Goal: Task Accomplishment & Management: Complete application form

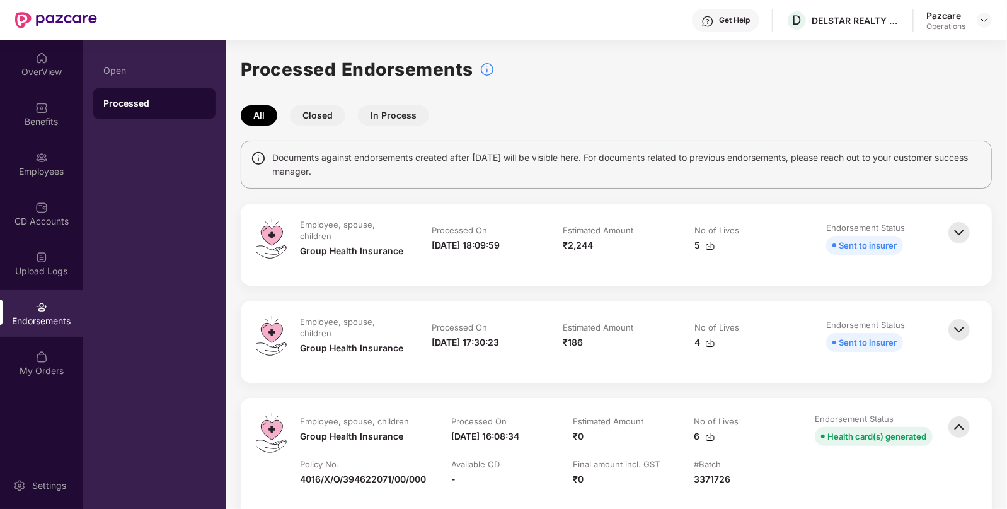
scroll to position [466, 0]
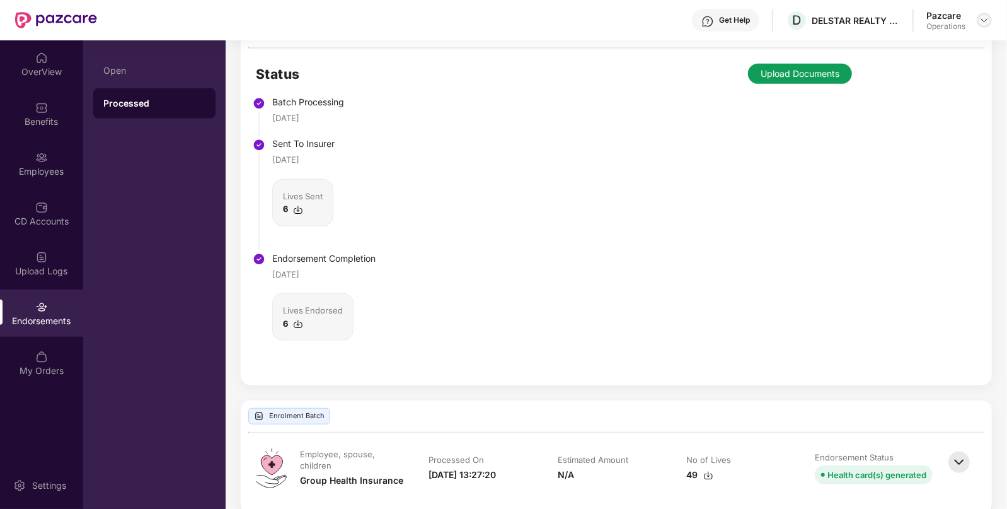
click at [986, 17] on img at bounding box center [984, 20] width 10 height 10
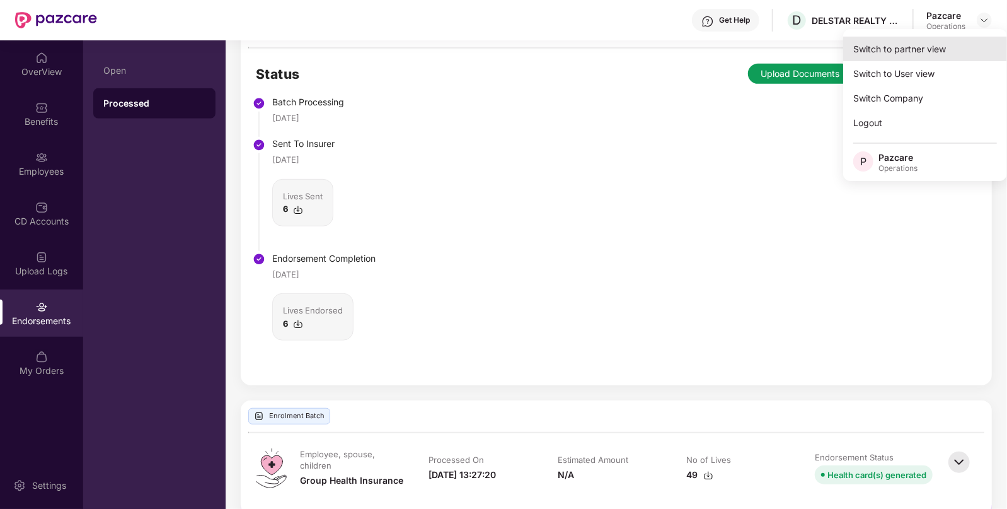
click at [902, 44] on div "Switch to partner view" at bounding box center [925, 49] width 164 height 25
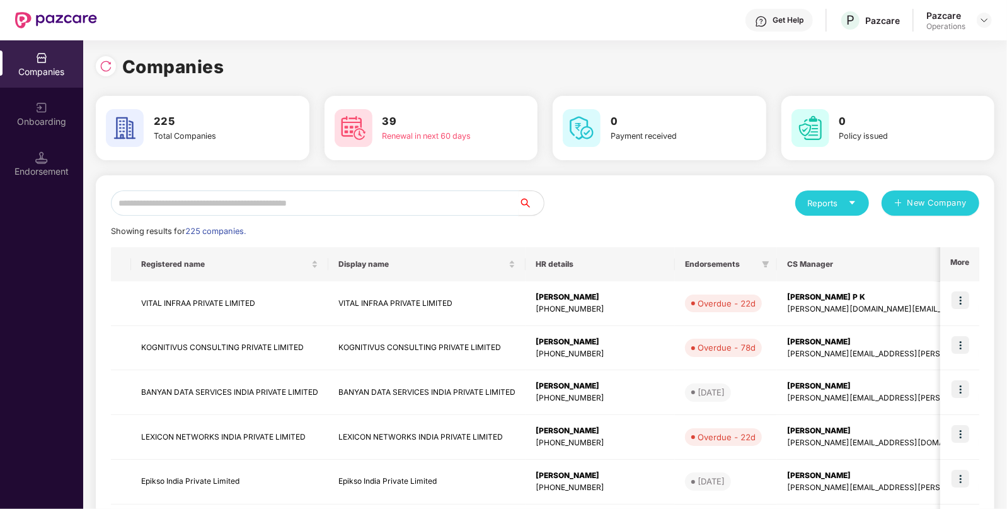
click at [225, 200] on input "text" at bounding box center [315, 202] width 408 height 25
paste input "*****"
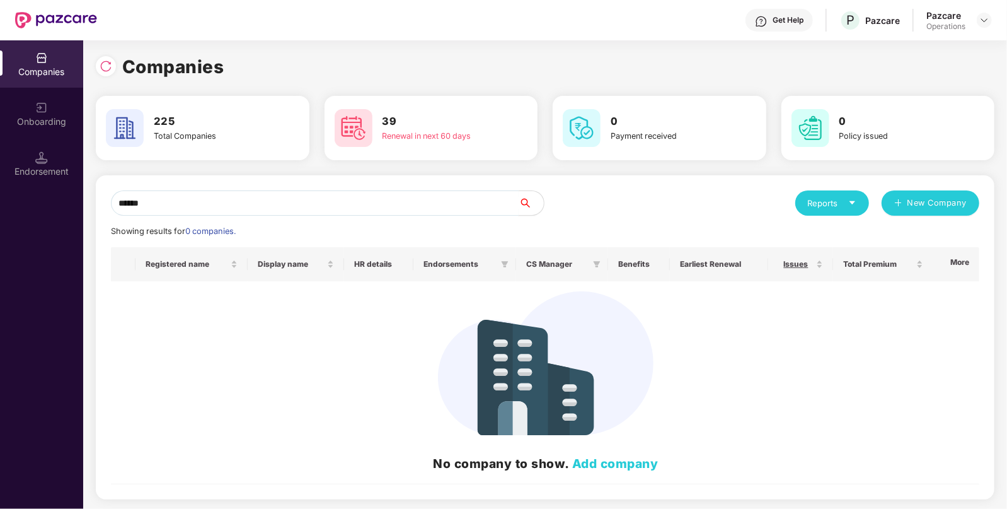
click at [208, 198] on input "*****" at bounding box center [315, 202] width 408 height 25
paste input "**********"
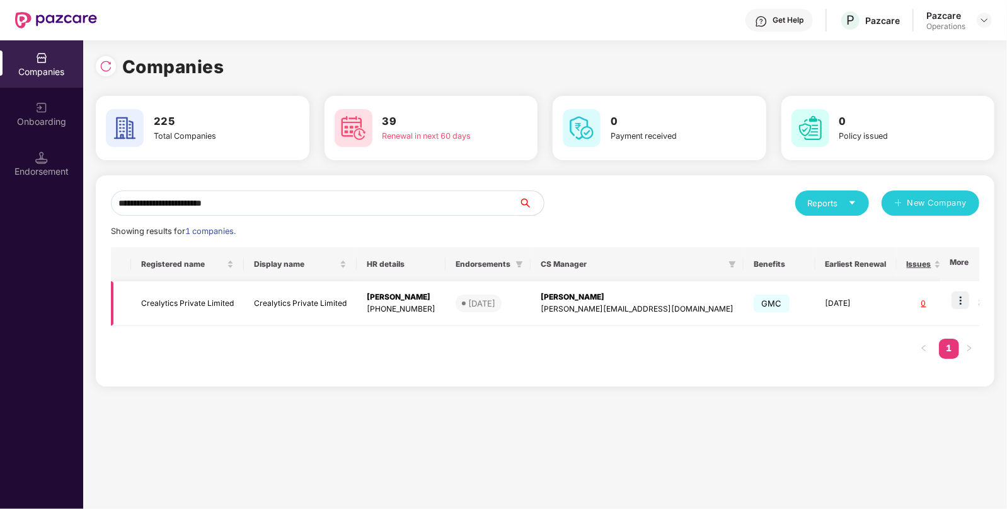
type input "**********"
click at [181, 300] on td "Crealytics Private Limited" at bounding box center [187, 303] width 113 height 45
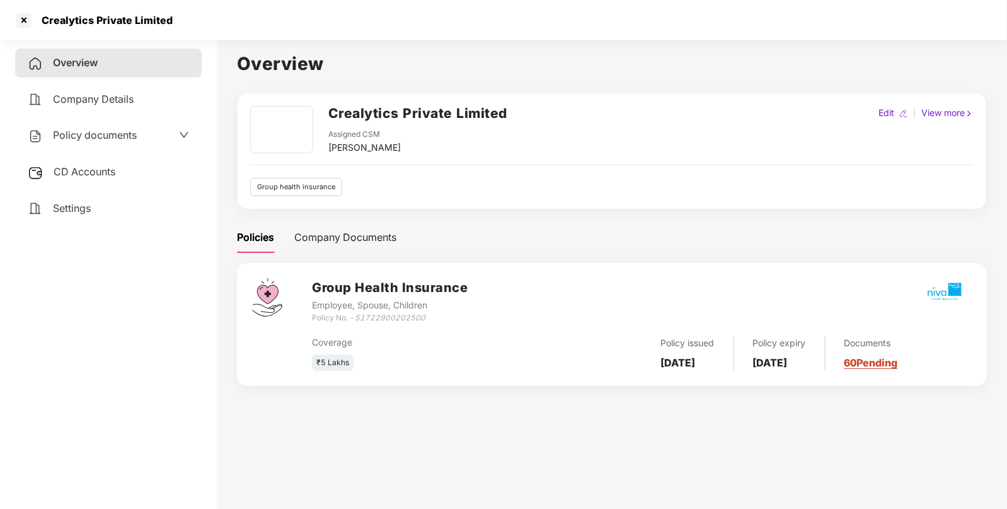
click at [74, 172] on span "CD Accounts" at bounding box center [85, 171] width 62 height 13
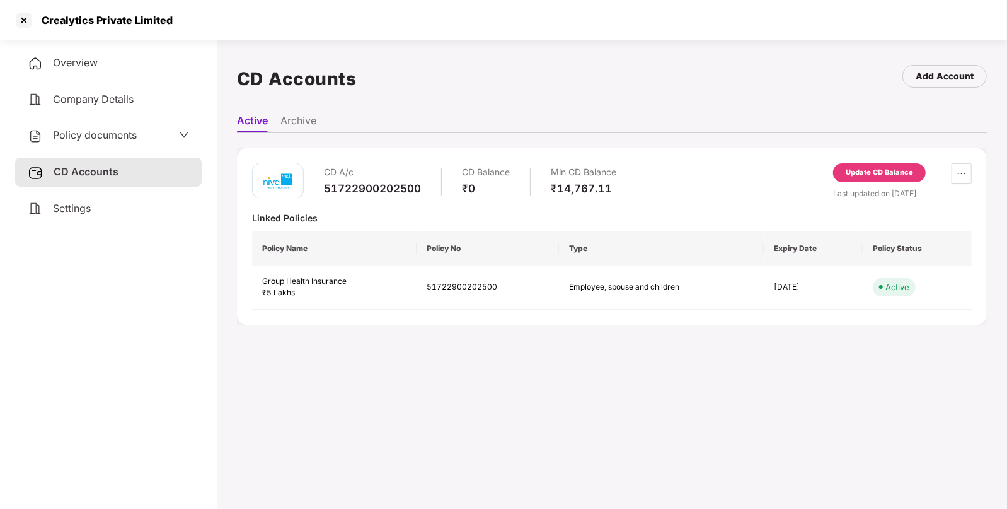
click at [873, 170] on div "Update CD Balance" at bounding box center [879, 172] width 67 height 11
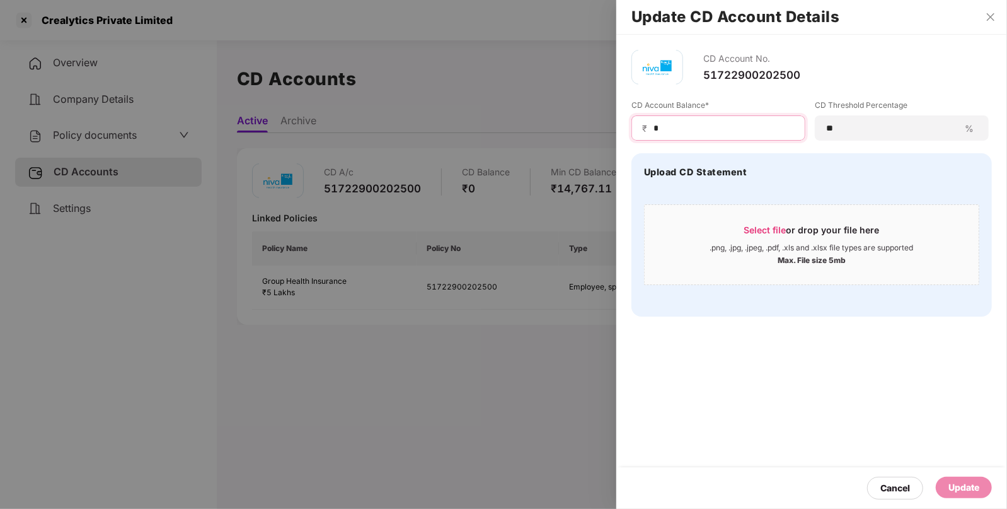
click at [705, 129] on input "*" at bounding box center [723, 128] width 142 height 13
paste input "***"
type input "****"
click at [965, 485] on div "Update" at bounding box center [963, 487] width 31 height 14
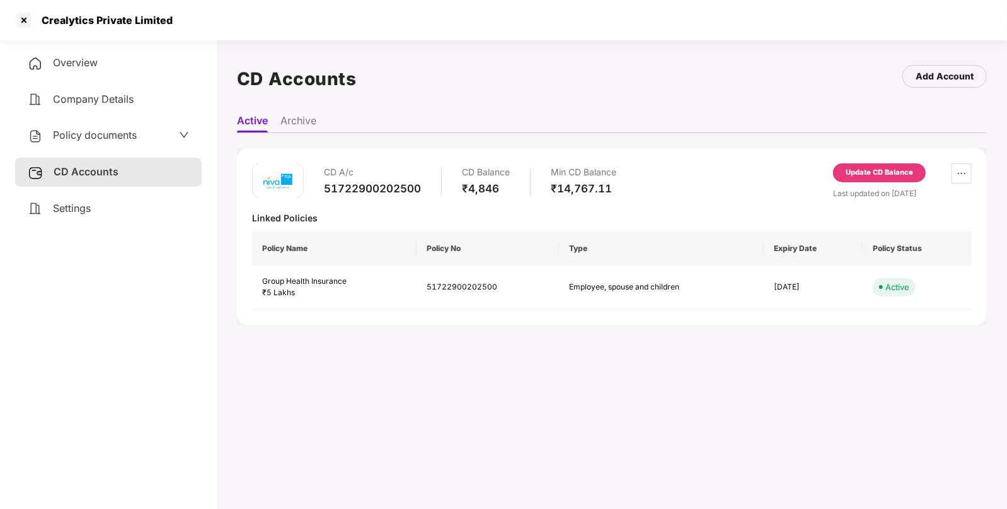
click at [130, 137] on span "Policy documents" at bounding box center [95, 135] width 84 height 13
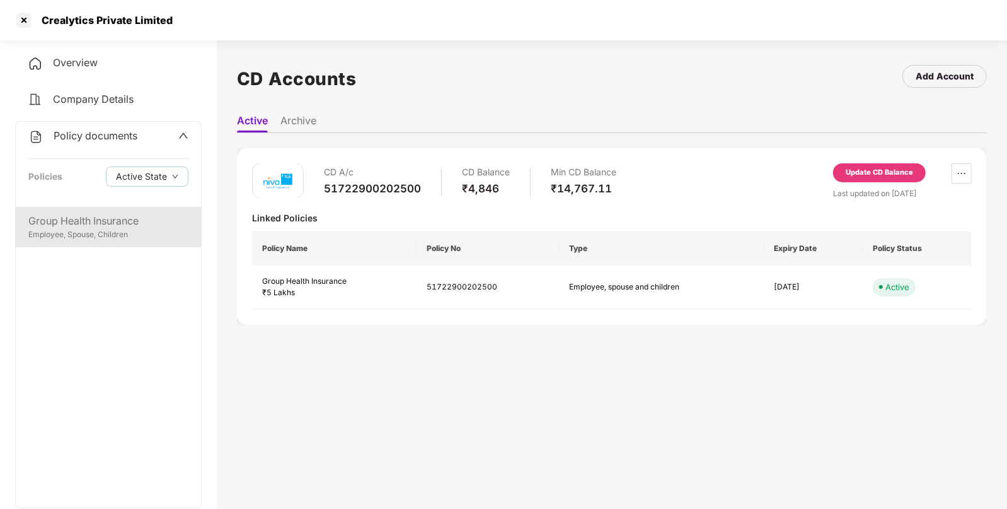
click at [101, 216] on div "Group Health Insurance" at bounding box center [108, 221] width 160 height 16
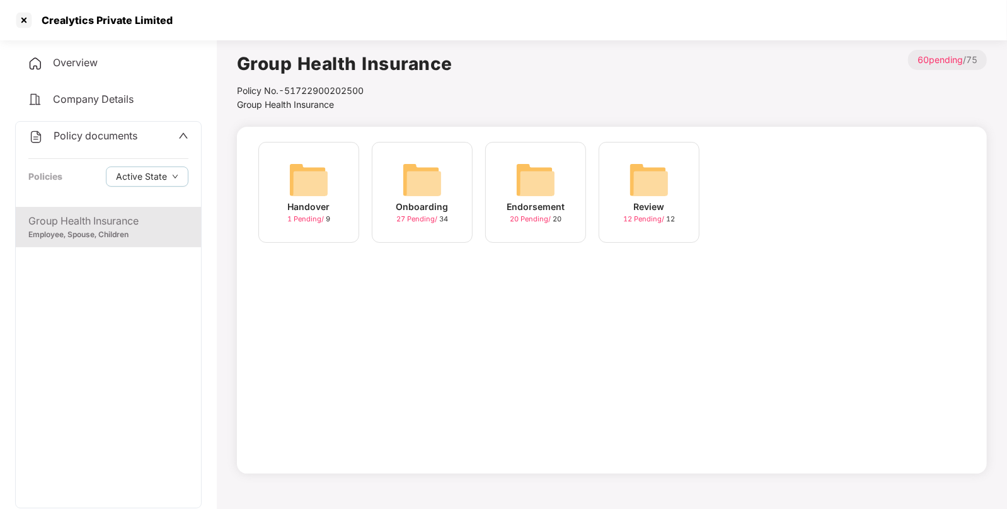
click at [538, 200] on div "Endorsement" at bounding box center [536, 207] width 58 height 14
click at [395, 199] on div "June-2025 10 Pending / 10" at bounding box center [422, 192] width 101 height 101
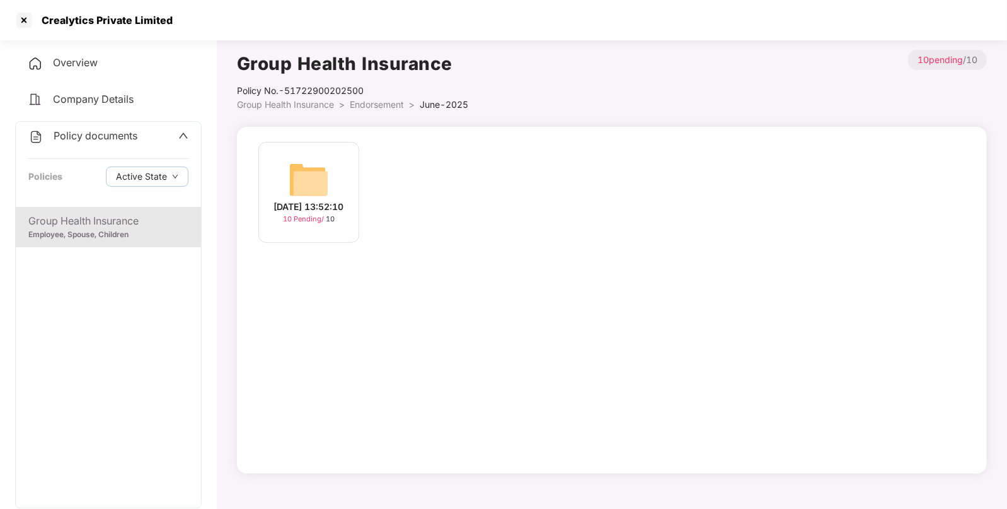
click at [315, 177] on img at bounding box center [309, 179] width 40 height 40
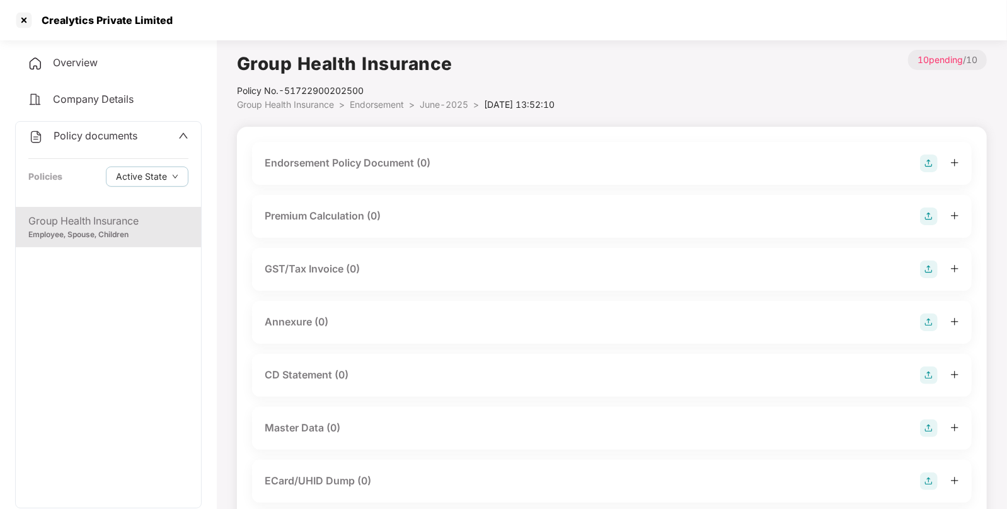
click at [926, 161] on img at bounding box center [929, 163] width 18 height 18
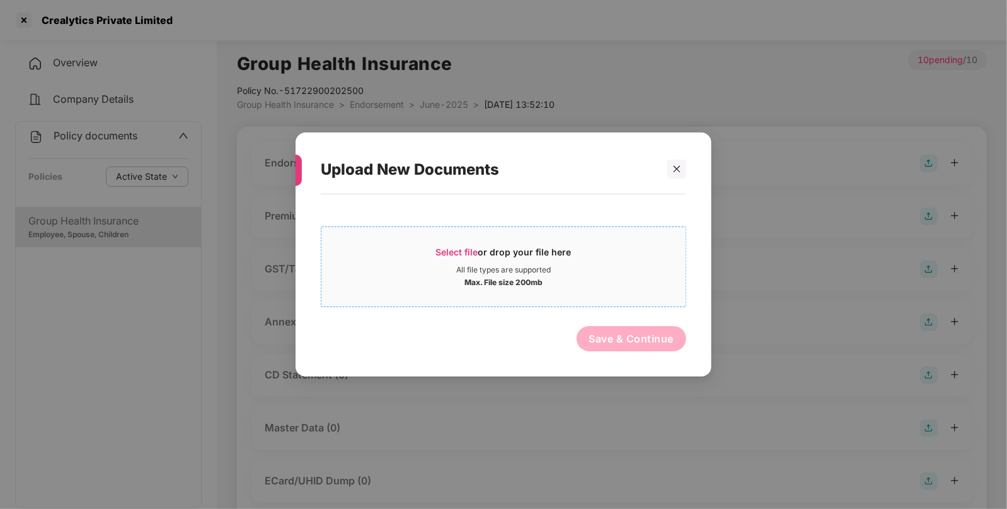
click at [461, 243] on span "Select file or drop your file here All file types are supported Max. File size …" at bounding box center [503, 266] width 364 height 60
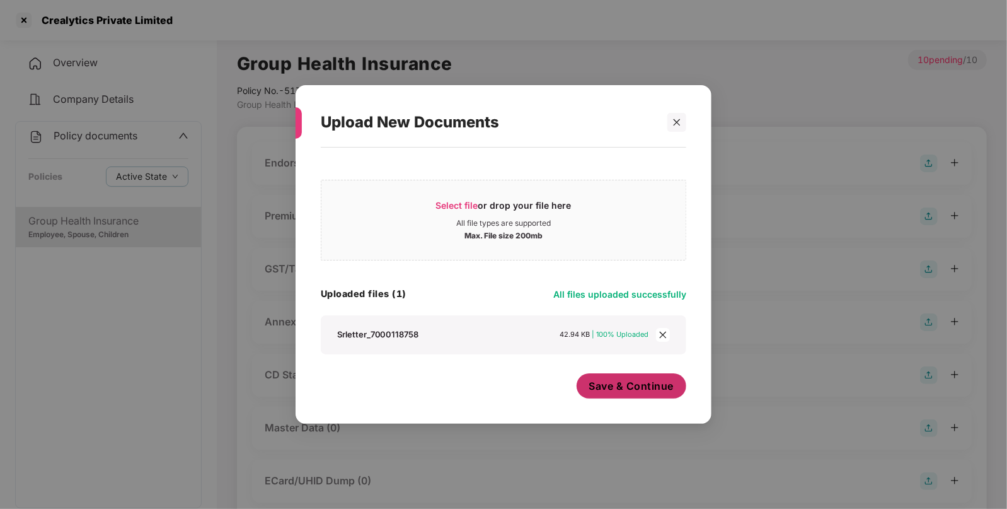
click at [613, 395] on button "Save & Continue" at bounding box center [632, 385] width 110 height 25
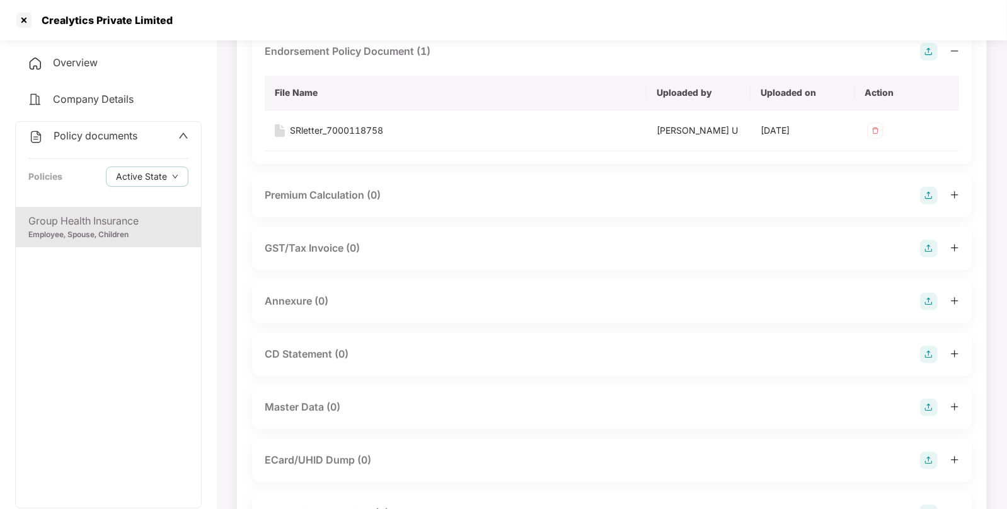
scroll to position [117, 0]
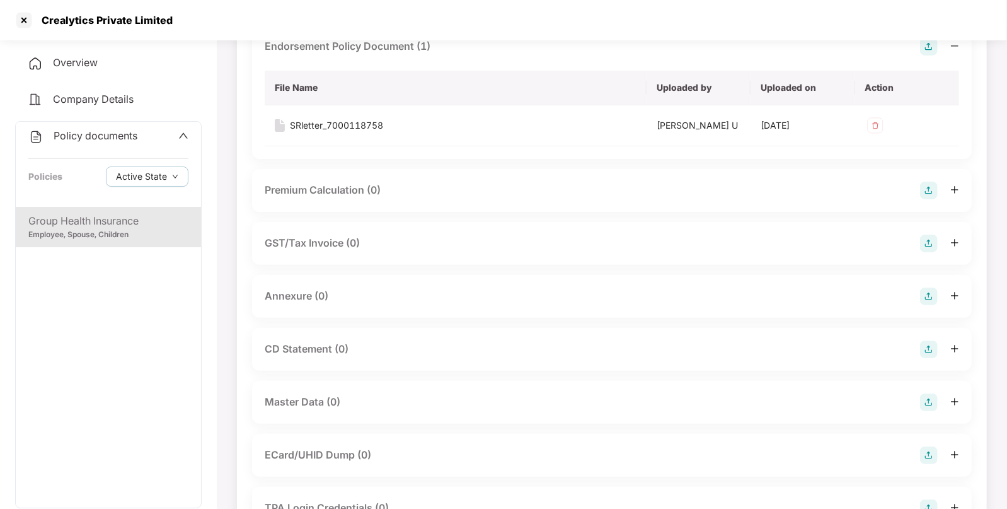
click at [930, 293] on img at bounding box center [929, 296] width 18 height 18
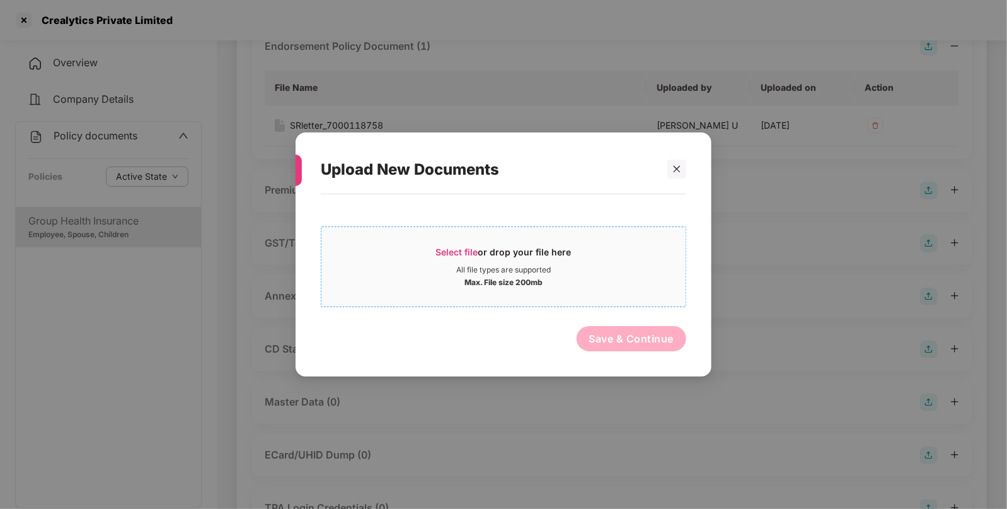
click at [449, 253] on span "Select file" at bounding box center [457, 251] width 42 height 11
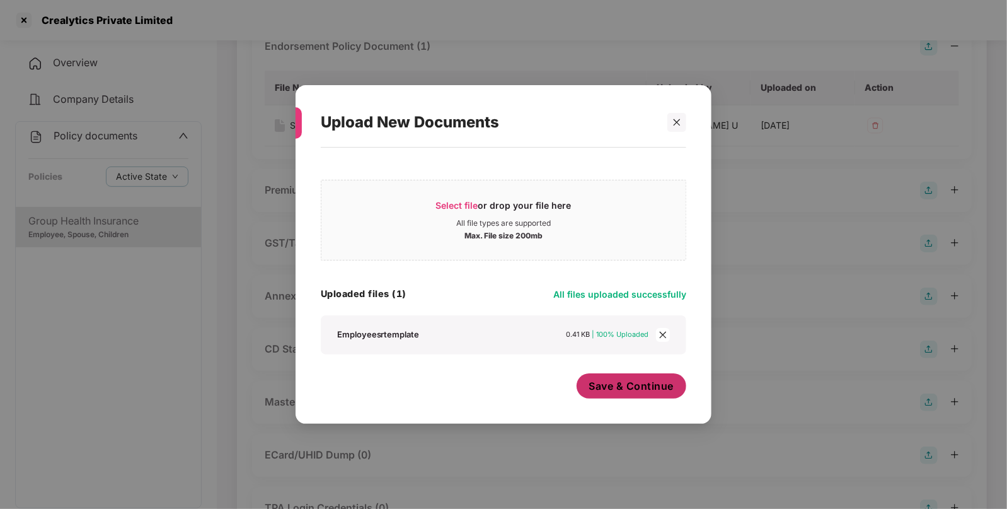
click at [618, 392] on span "Save & Continue" at bounding box center [631, 386] width 85 height 14
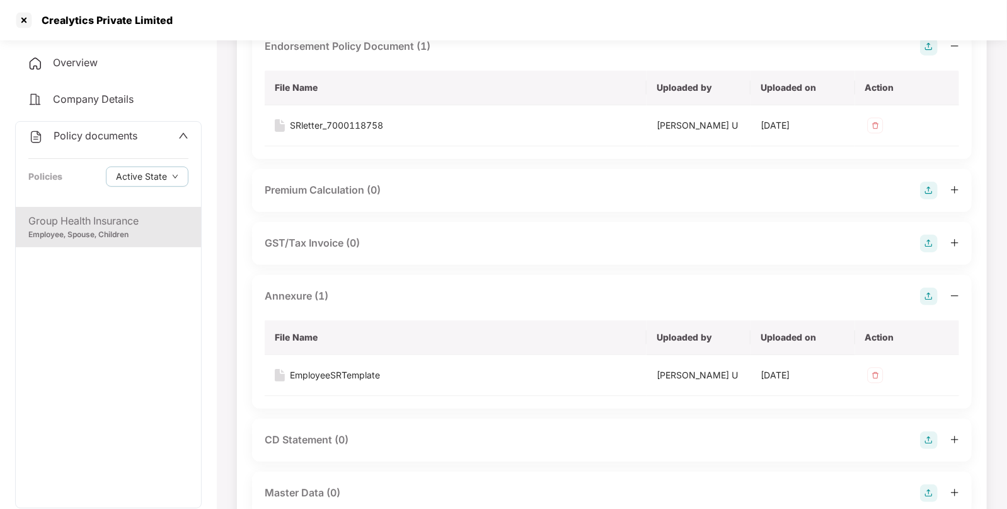
click at [118, 222] on div "Group Health Insurance" at bounding box center [108, 221] width 160 height 16
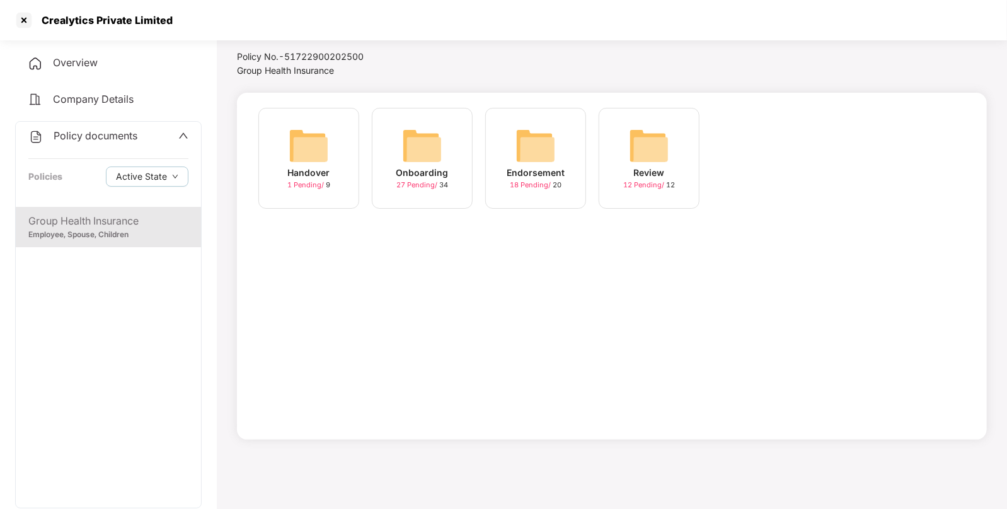
click at [545, 146] on img at bounding box center [536, 145] width 40 height 40
click at [648, 142] on img at bounding box center [649, 145] width 40 height 40
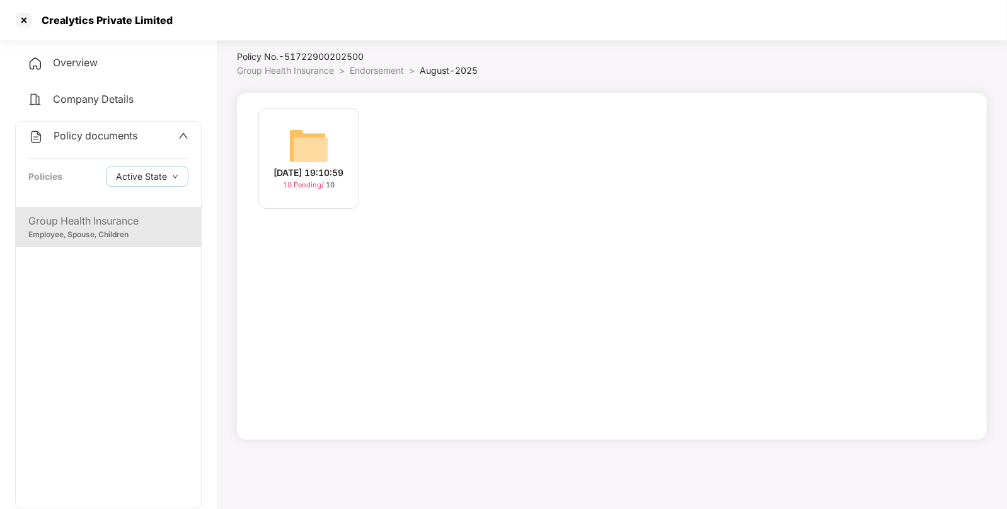
click at [295, 132] on img at bounding box center [309, 145] width 40 height 40
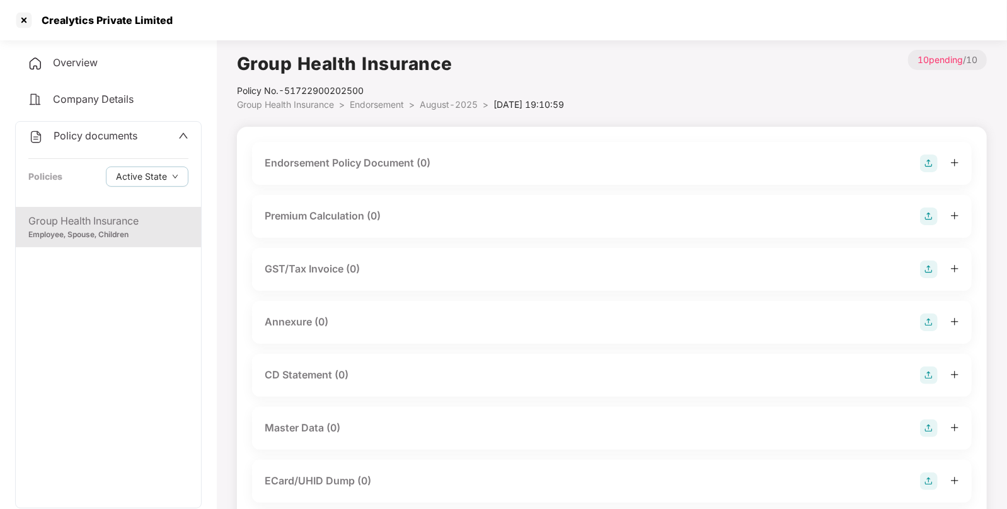
click at [933, 170] on img at bounding box center [929, 163] width 18 height 18
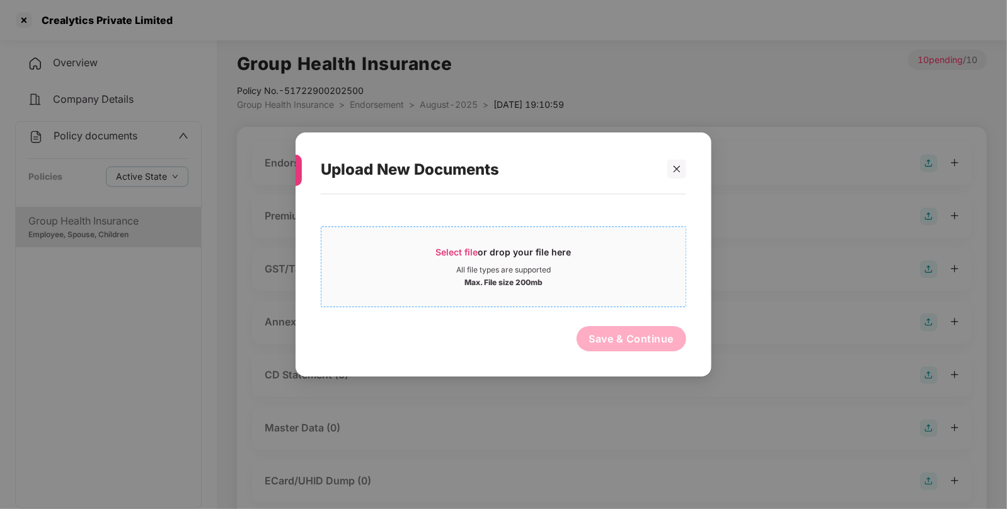
click at [451, 249] on span "Select file" at bounding box center [457, 251] width 42 height 11
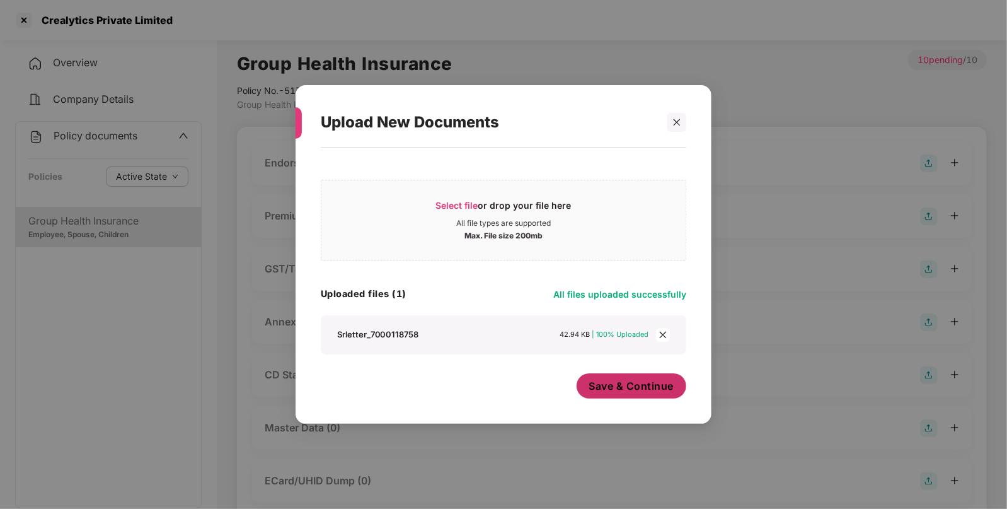
click at [623, 383] on span "Save & Continue" at bounding box center [631, 386] width 85 height 14
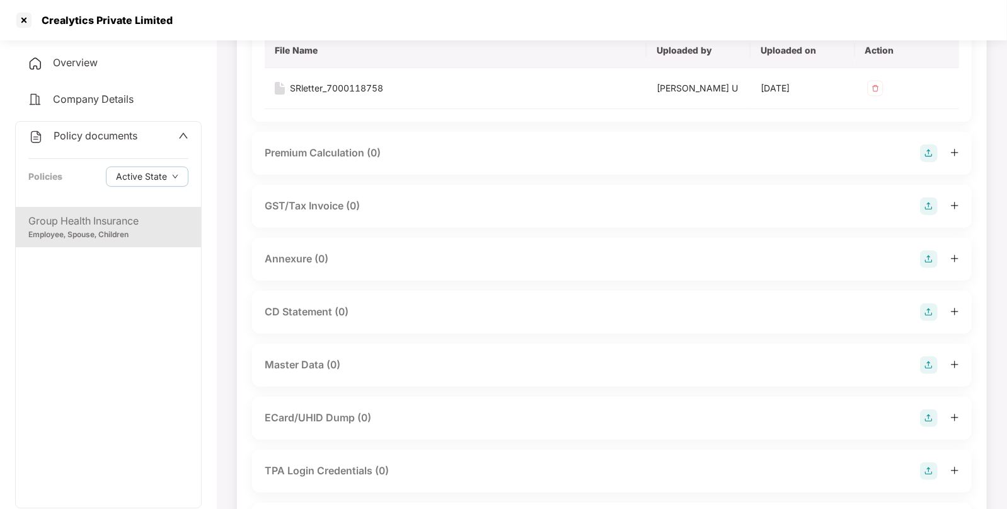
scroll to position [158, 0]
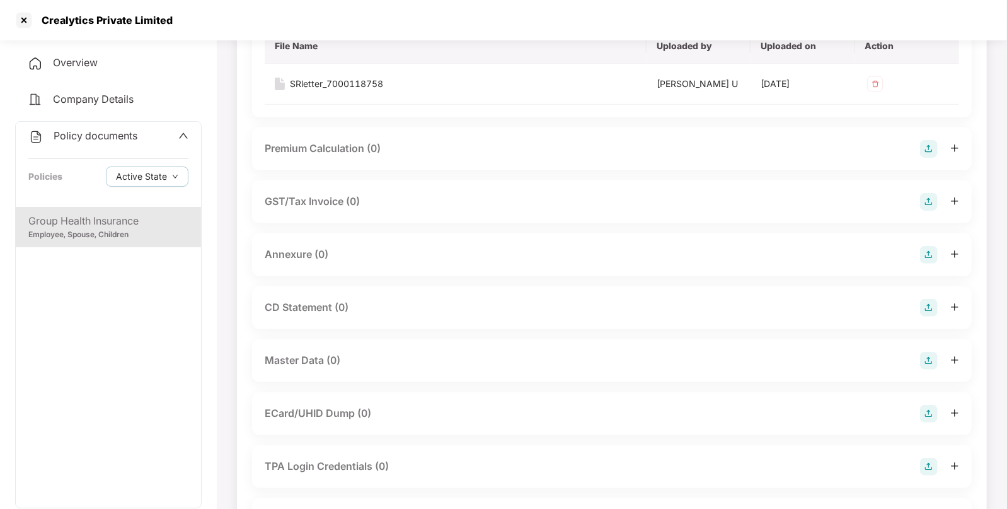
click at [932, 253] on img at bounding box center [929, 255] width 18 height 18
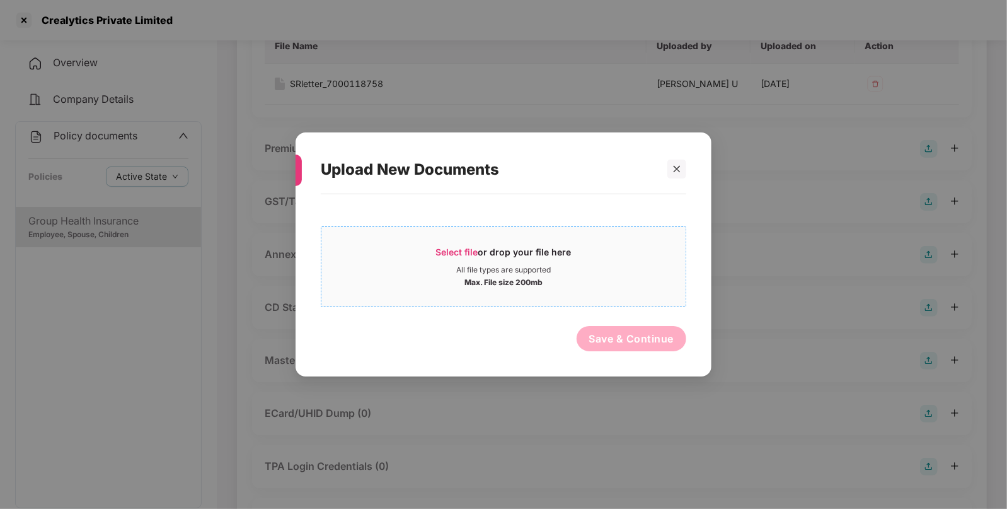
click at [466, 248] on span "Select file" at bounding box center [457, 251] width 42 height 11
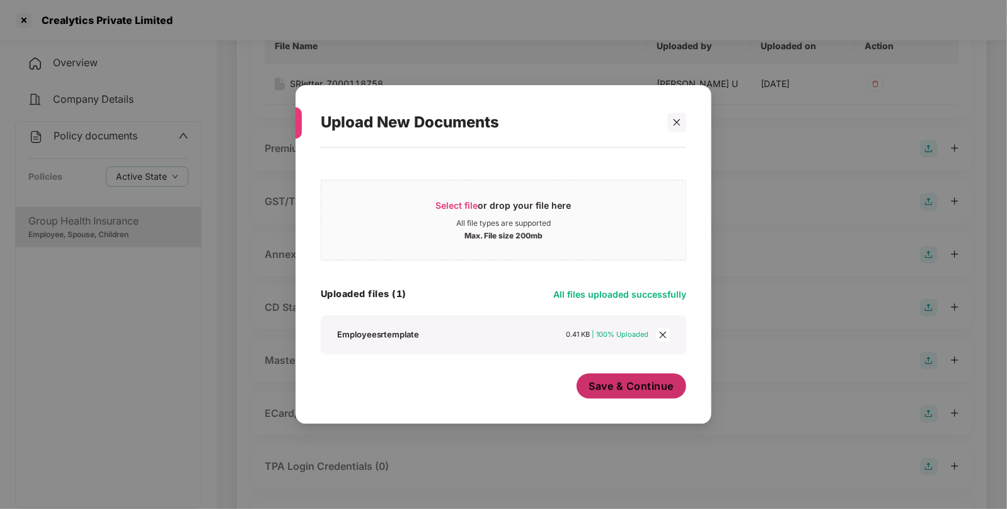
click at [602, 391] on span "Save & Continue" at bounding box center [631, 386] width 85 height 14
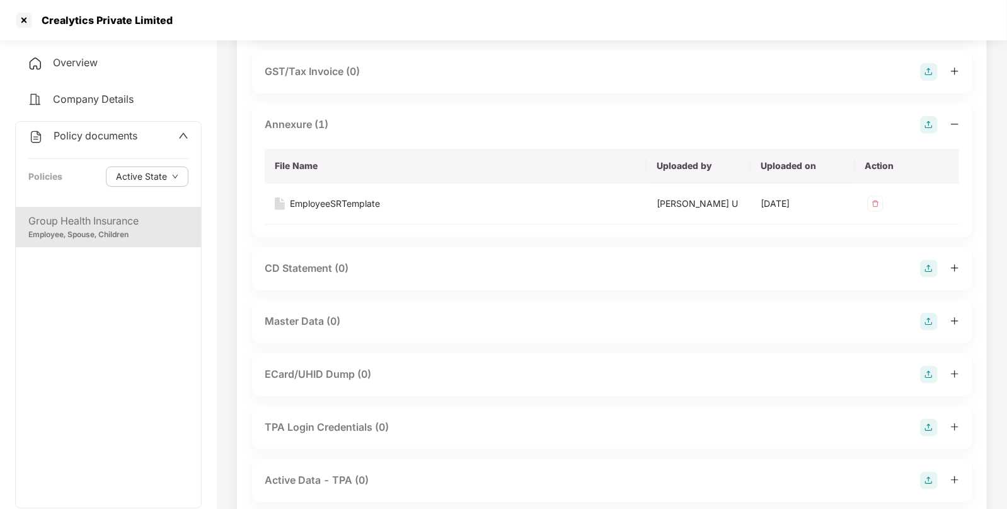
scroll to position [338, 0]
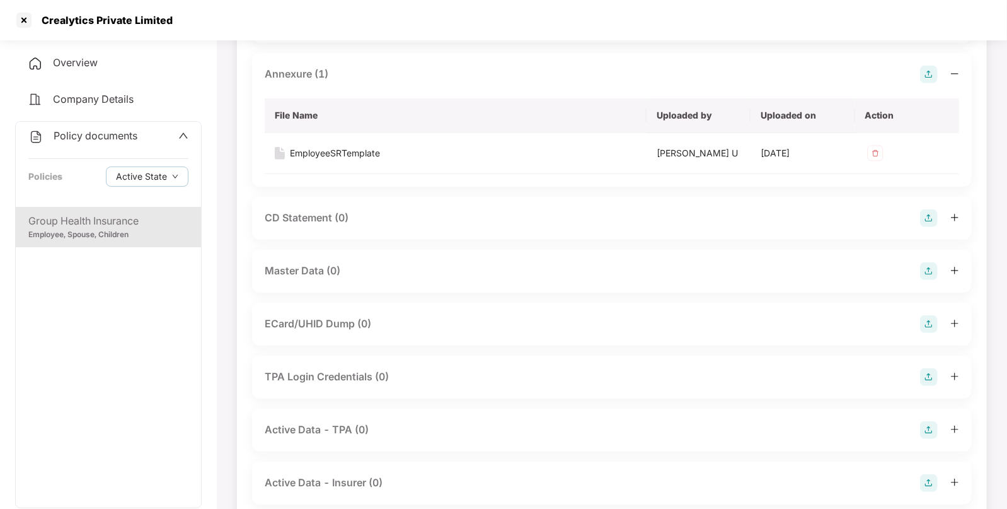
click at [920, 272] on img at bounding box center [929, 271] width 18 height 18
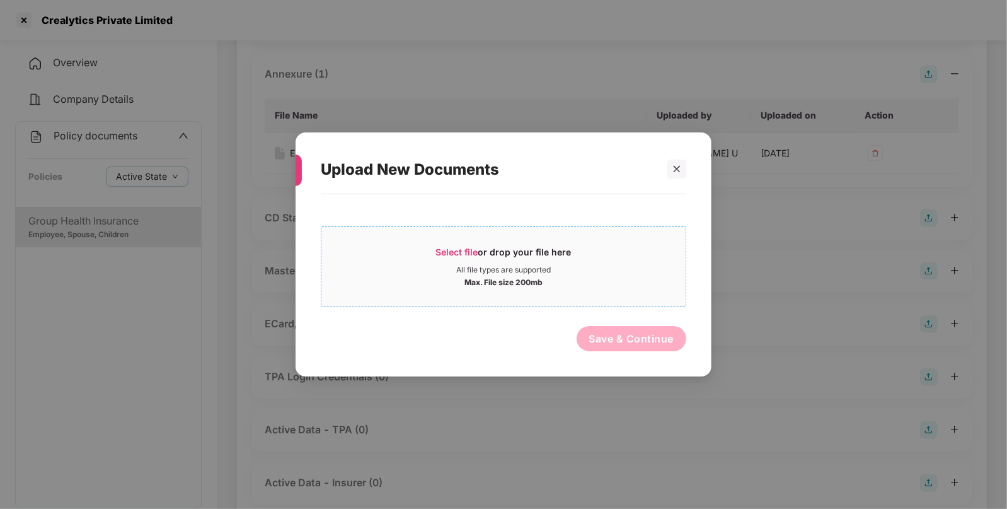
click at [441, 253] on span "Select file" at bounding box center [457, 251] width 42 height 11
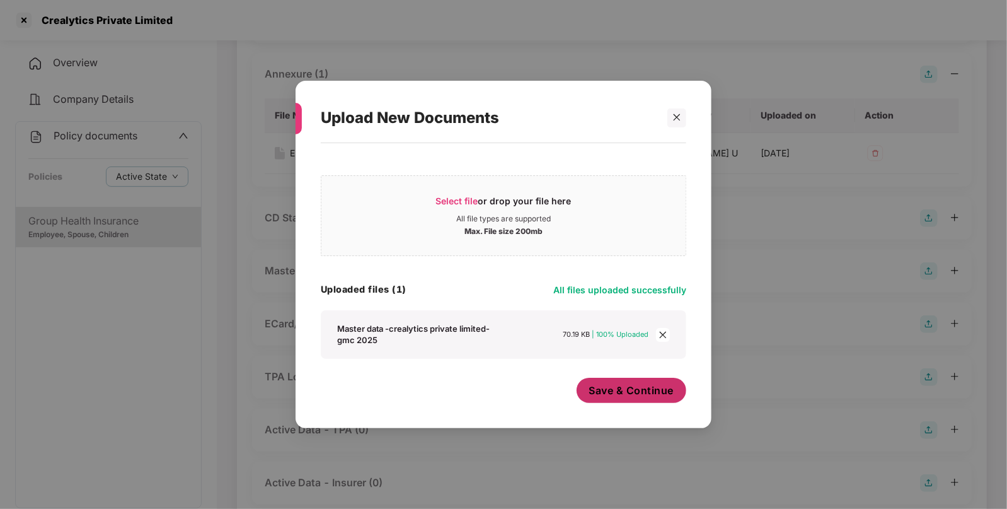
click at [610, 389] on span "Save & Continue" at bounding box center [631, 390] width 85 height 14
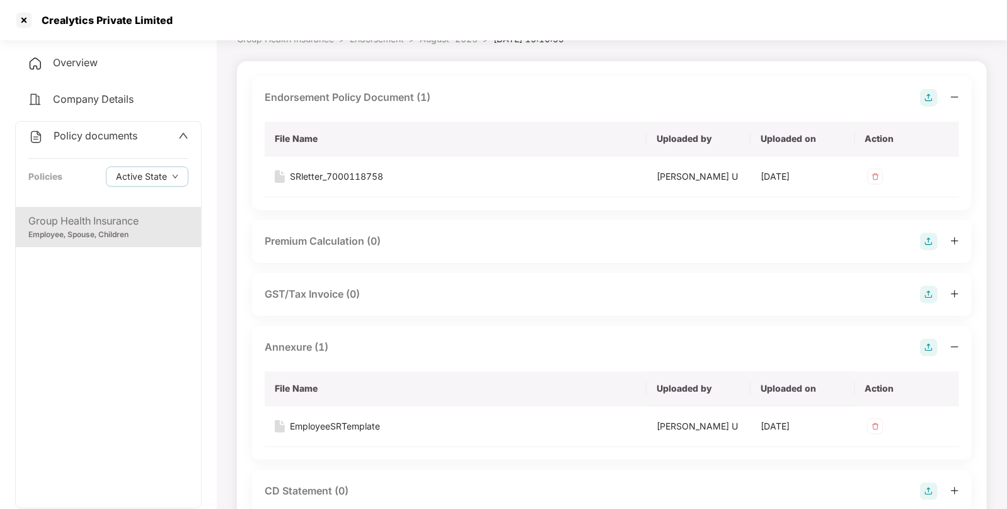
scroll to position [0, 0]
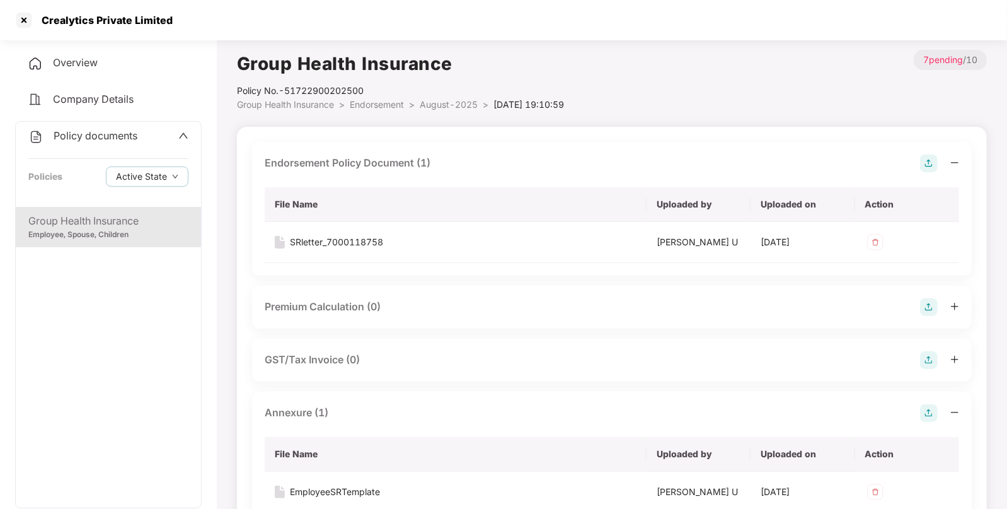
click at [93, 217] on div "Group Health Insurance" at bounding box center [108, 221] width 160 height 16
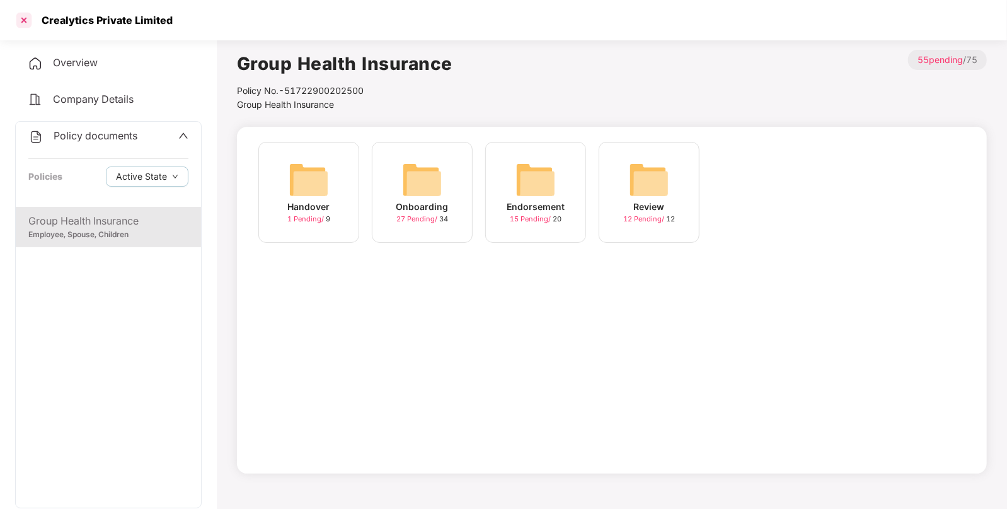
click at [28, 16] on div at bounding box center [24, 20] width 20 height 20
